Goal: Complete application form

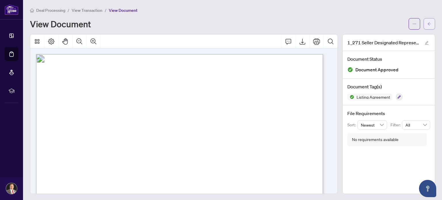
click at [427, 23] on icon "arrow-left" at bounding box center [429, 24] width 4 height 4
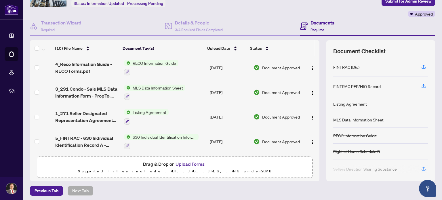
scroll to position [41, 0]
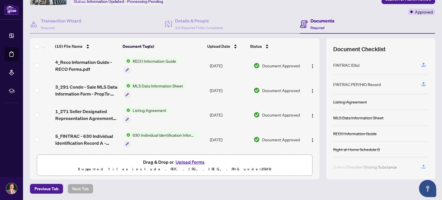
click at [195, 162] on button "Upload Forms" at bounding box center [190, 161] width 32 height 7
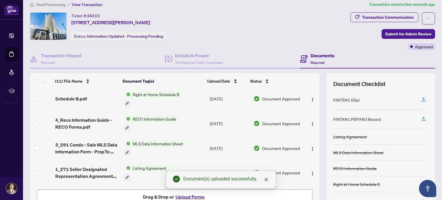
scroll to position [0, 0]
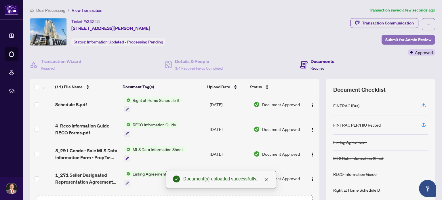
click at [398, 39] on span "Submit for Admin Review" at bounding box center [408, 39] width 46 height 9
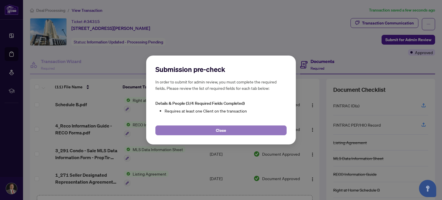
click at [222, 131] on span "Close" at bounding box center [221, 130] width 10 height 9
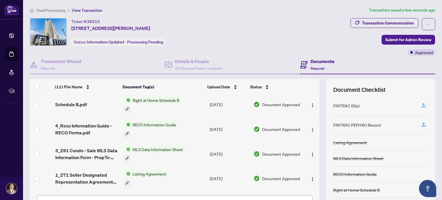
scroll to position [167, 0]
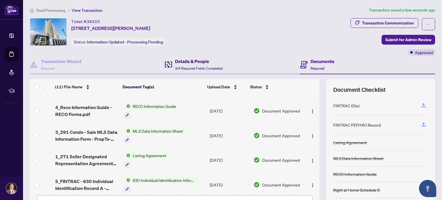
click at [183, 64] on h4 "Details & People" at bounding box center [199, 61] width 48 height 7
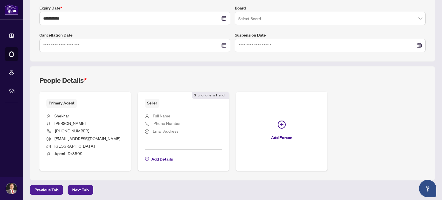
scroll to position [154, 0]
click at [156, 158] on span "Add Details" at bounding box center [162, 158] width 22 height 9
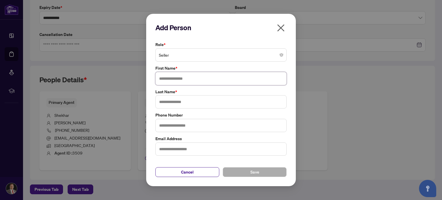
click at [174, 80] on input "text" at bounding box center [220, 78] width 131 height 13
type input "******"
click at [167, 102] on input "text" at bounding box center [220, 101] width 131 height 13
type input "******"
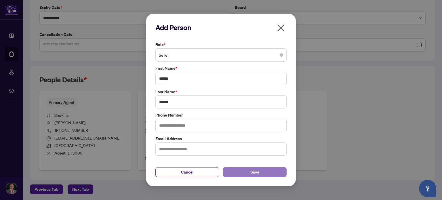
click at [250, 172] on button "Save" at bounding box center [254, 172] width 64 height 10
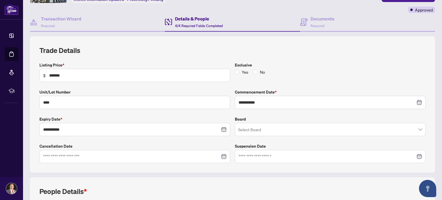
scroll to position [0, 0]
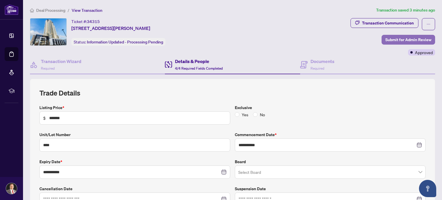
click at [399, 38] on span "Submit for Admin Review" at bounding box center [408, 39] width 46 height 9
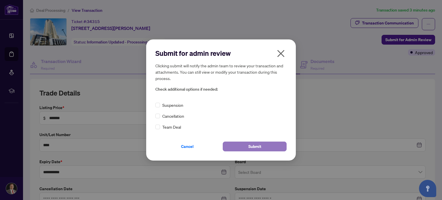
click at [254, 145] on span "Submit" at bounding box center [254, 146] width 13 height 9
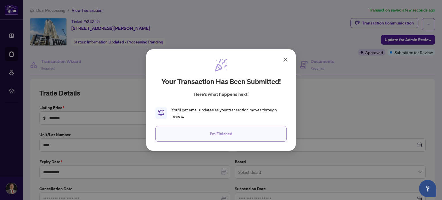
click at [224, 133] on span "I'm Finished" at bounding box center [221, 133] width 22 height 9
